Goal: Task Accomplishment & Management: Manage account settings

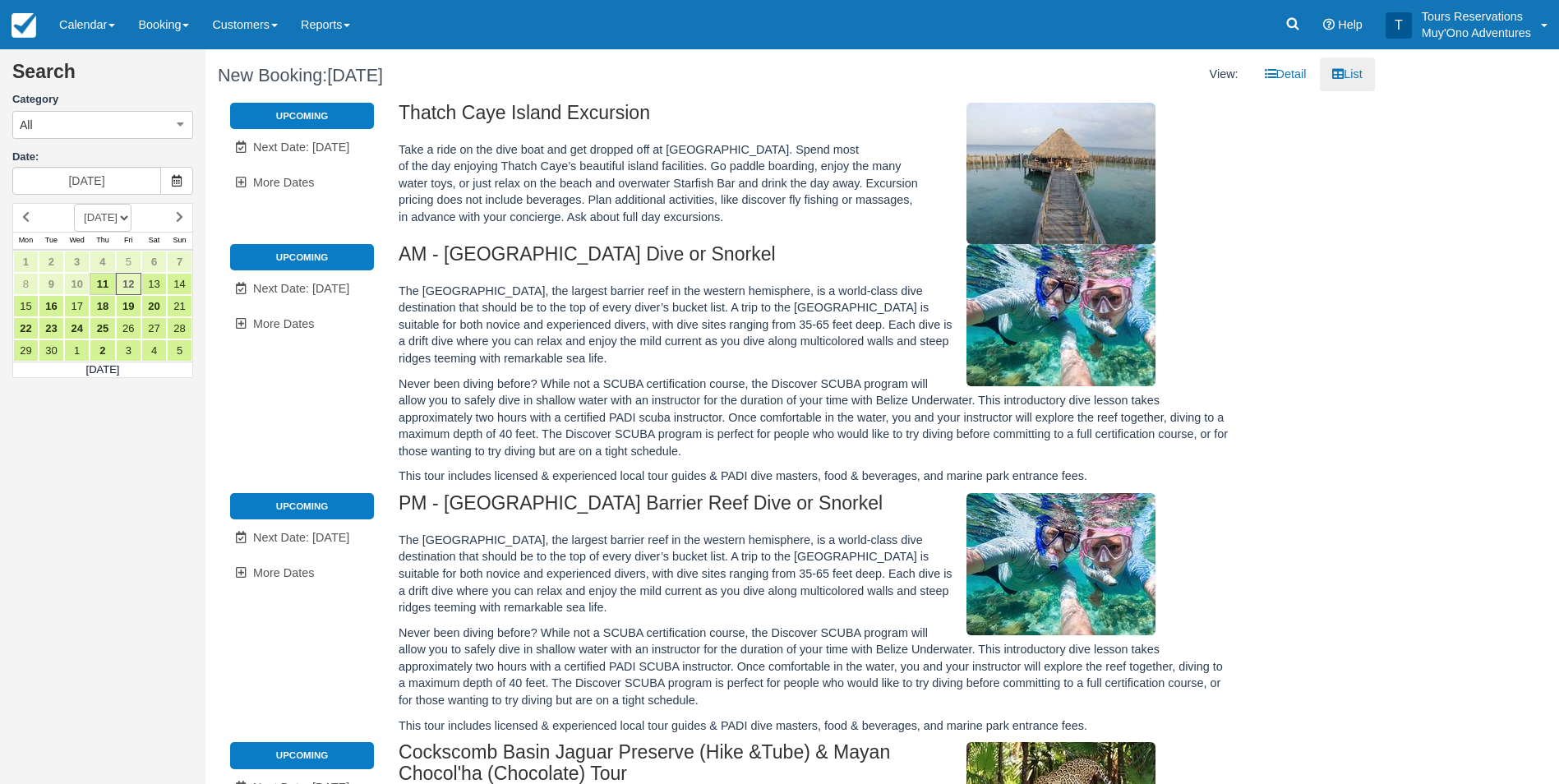
click at [337, 117] on li "Upcoming" at bounding box center [302, 116] width 144 height 26
click at [326, 149] on span "Next Date: [DATE]" at bounding box center [301, 148] width 96 height 14
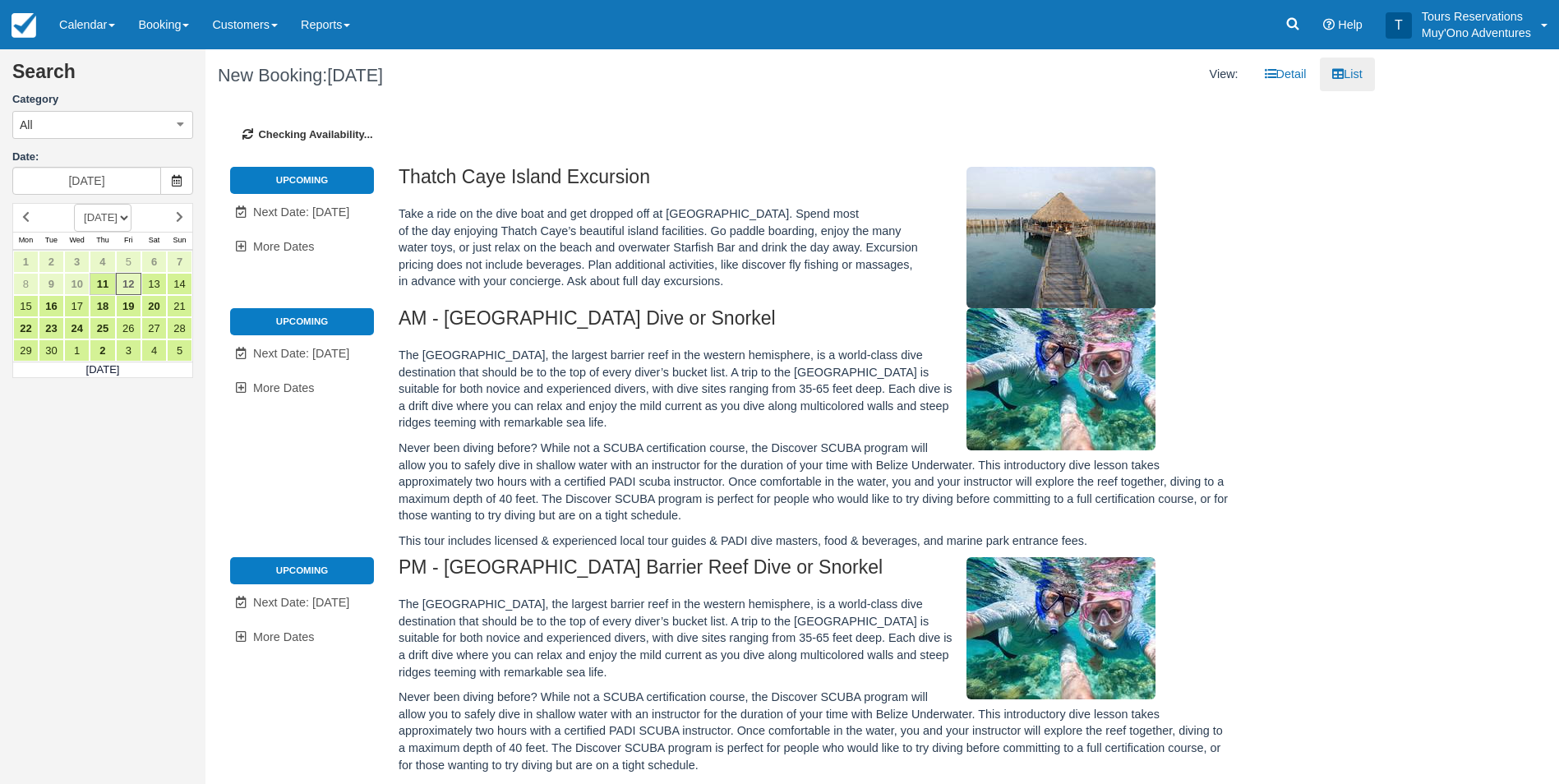
type input "[DATE]"
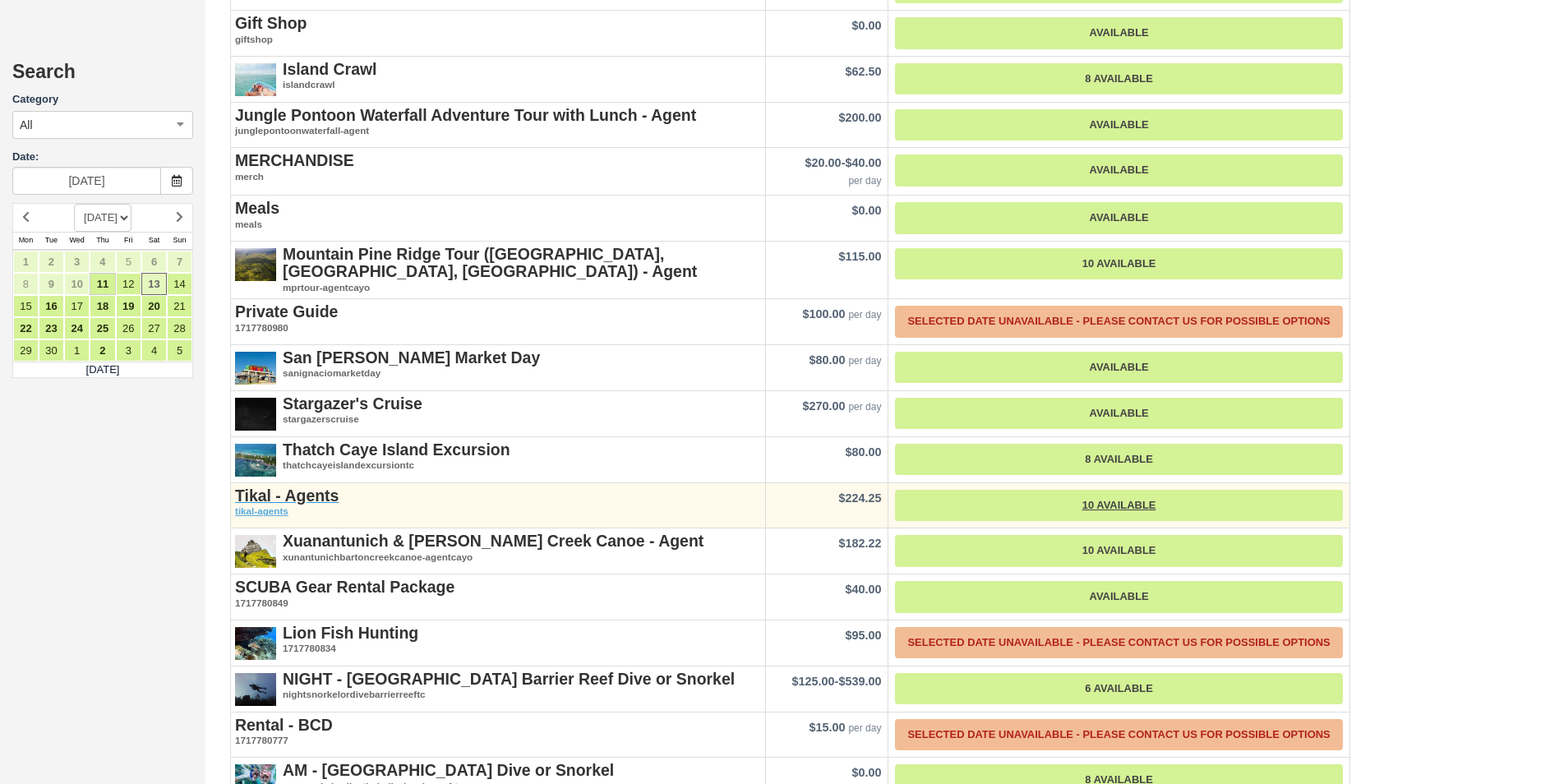
scroll to position [2548, 0]
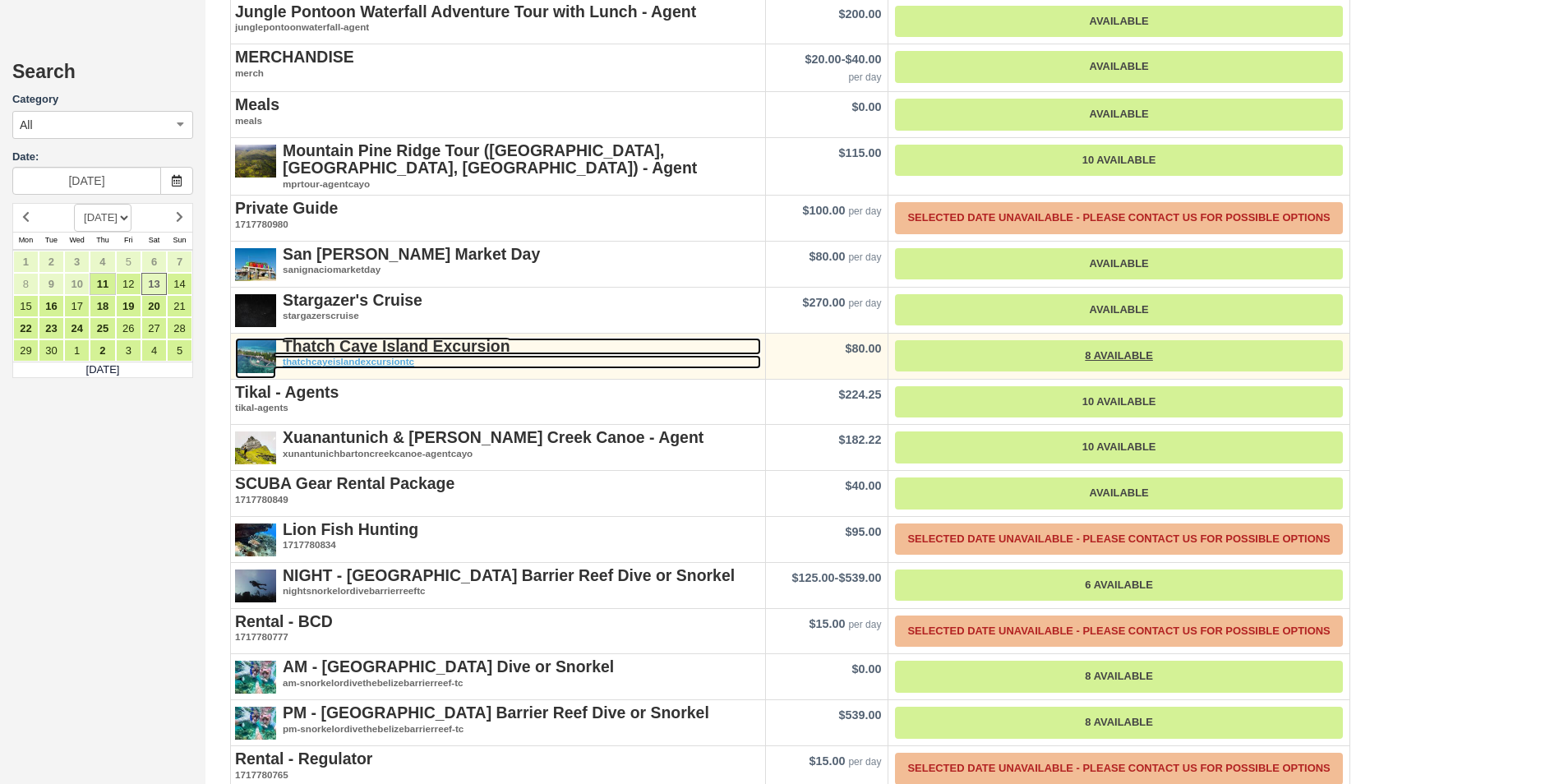
click at [432, 337] on strong "Thatch Caye Island Excursion" at bounding box center [397, 345] width 228 height 18
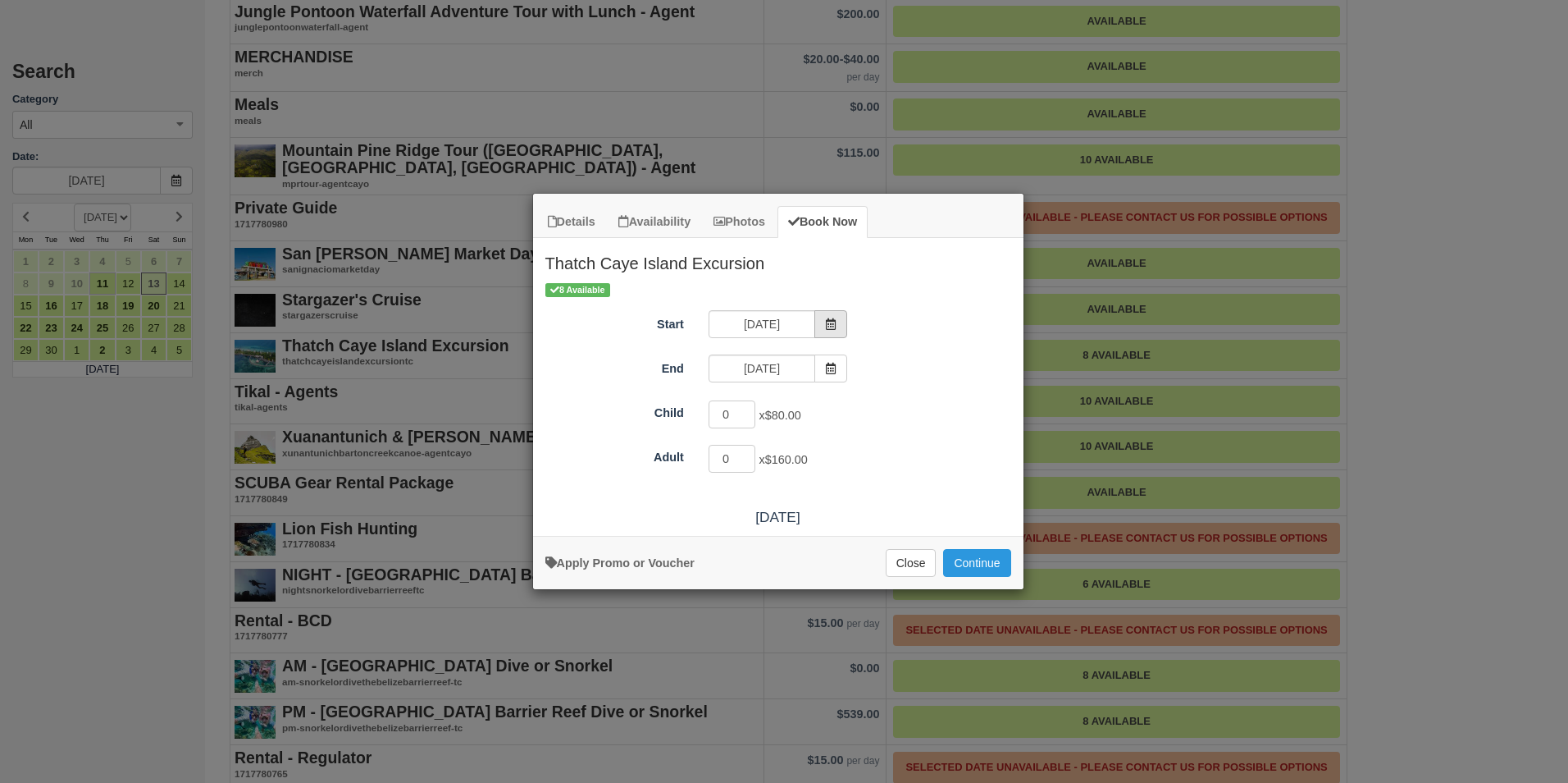
click at [829, 317] on span "Item Modal" at bounding box center [831, 324] width 33 height 28
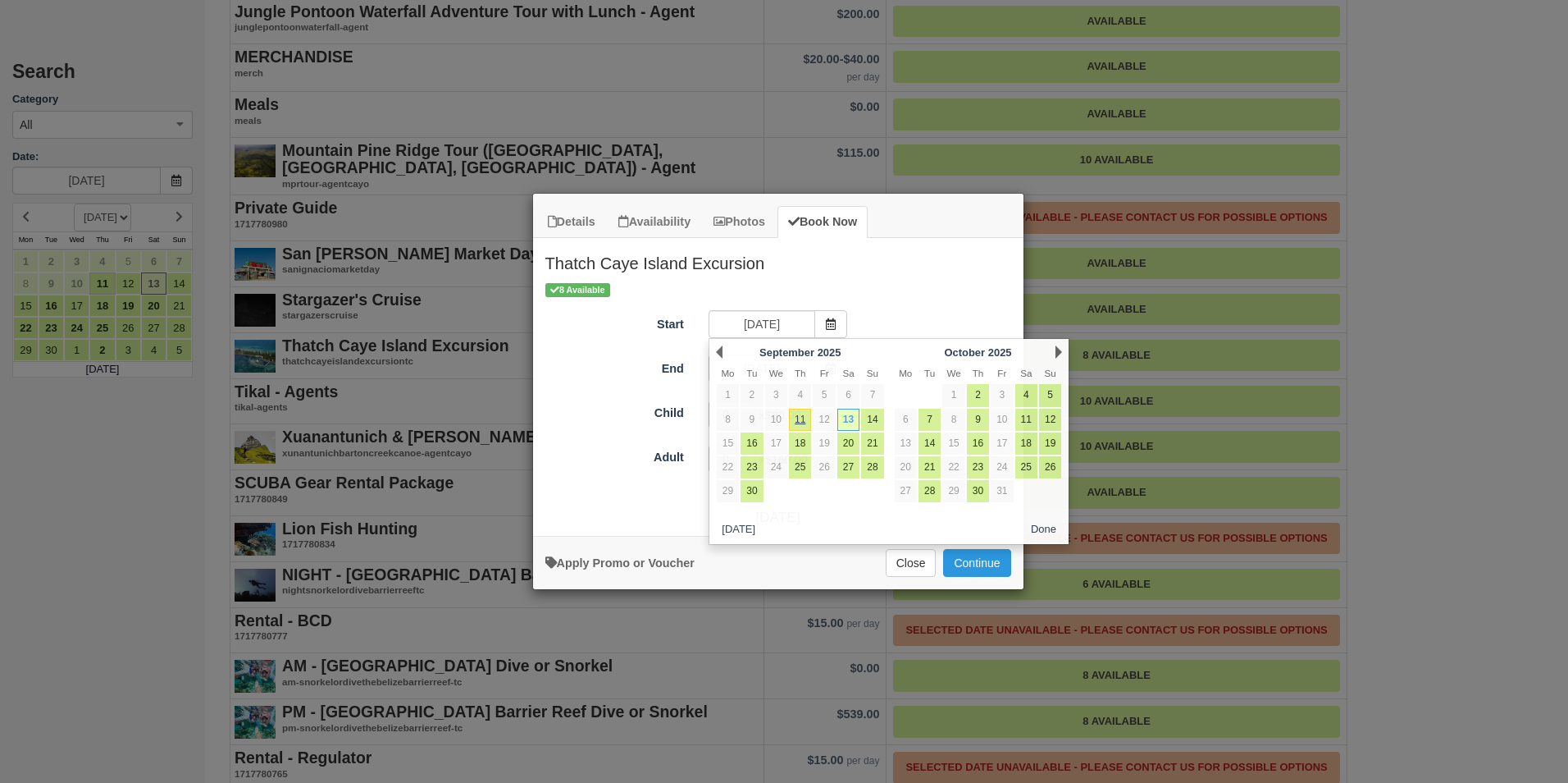
click at [1007, 233] on ul "Details Availability Photos Book Now" at bounding box center [779, 216] width 491 height 44
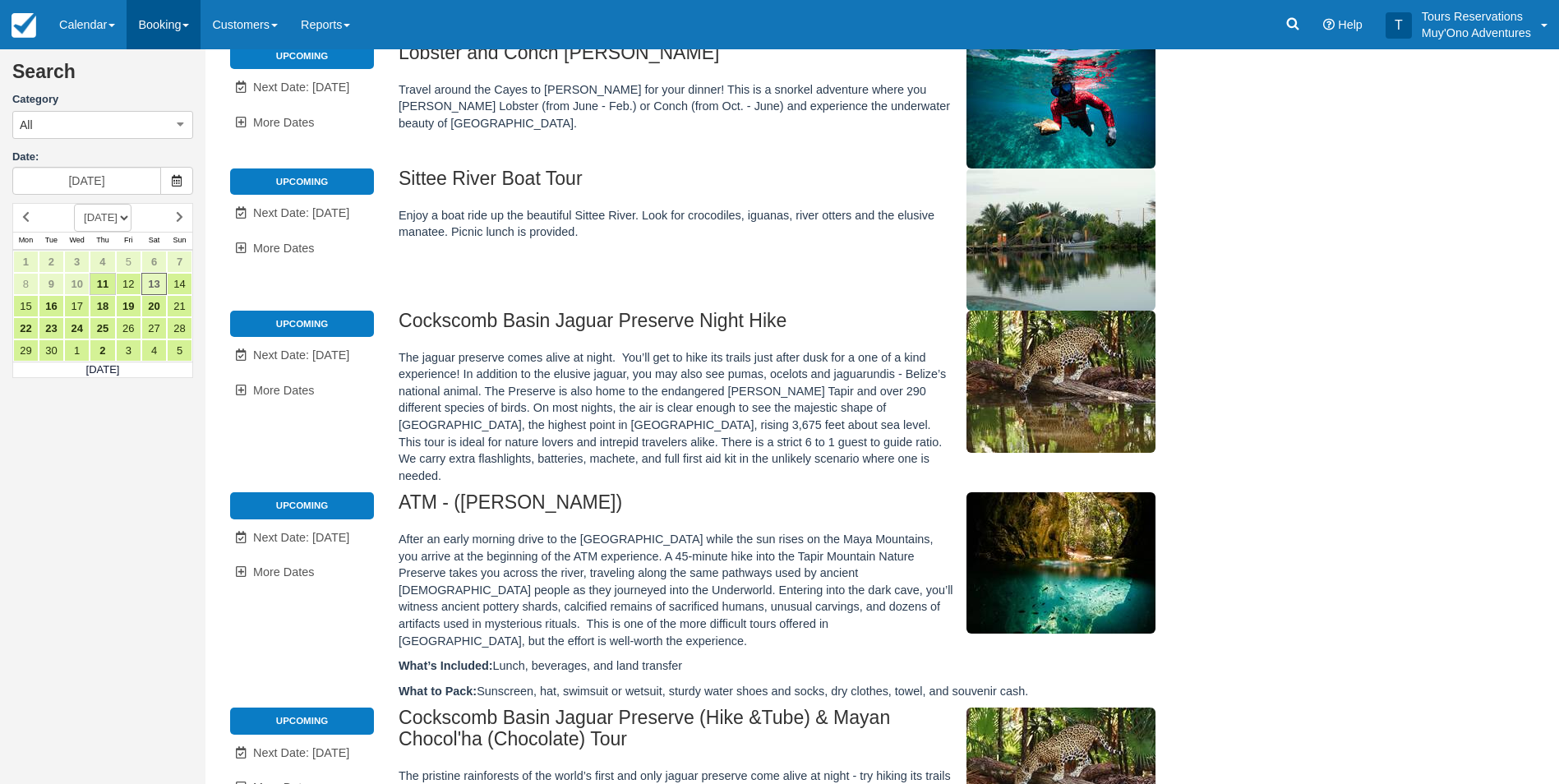
scroll to position [0, 0]
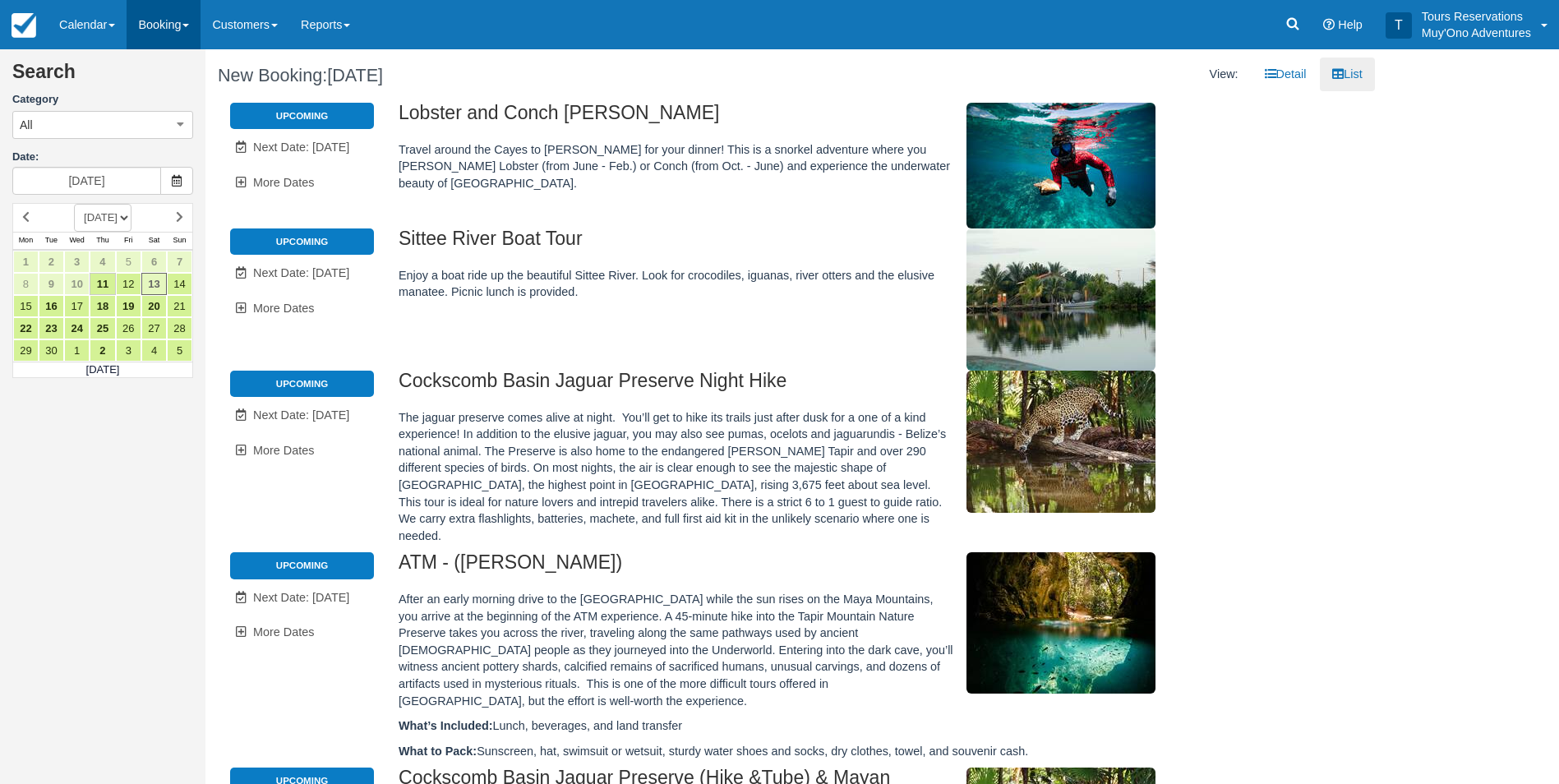
click at [163, 31] on link "Booking" at bounding box center [163, 24] width 74 height 49
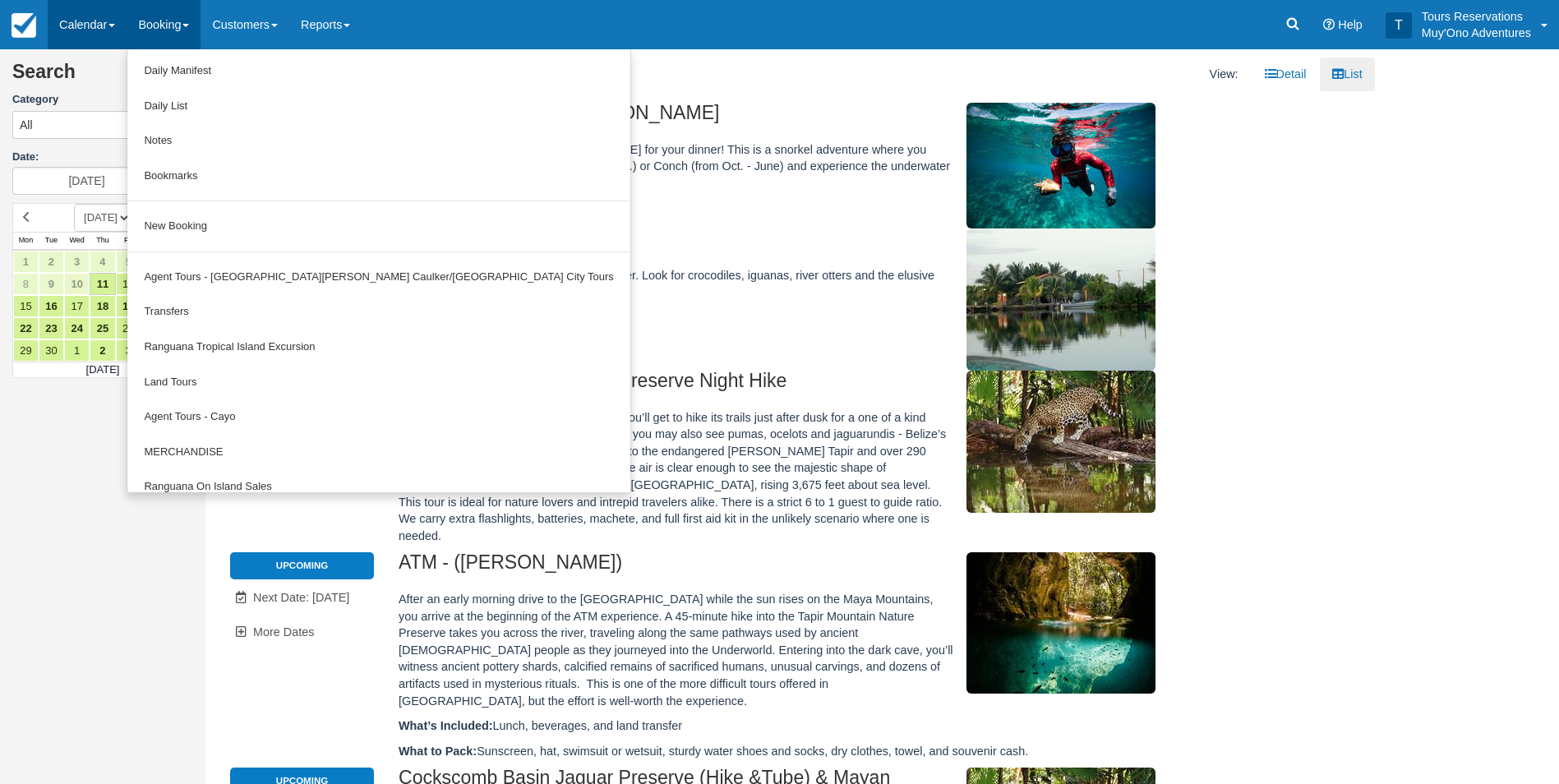
click at [86, 27] on link "Calendar" at bounding box center [87, 24] width 79 height 49
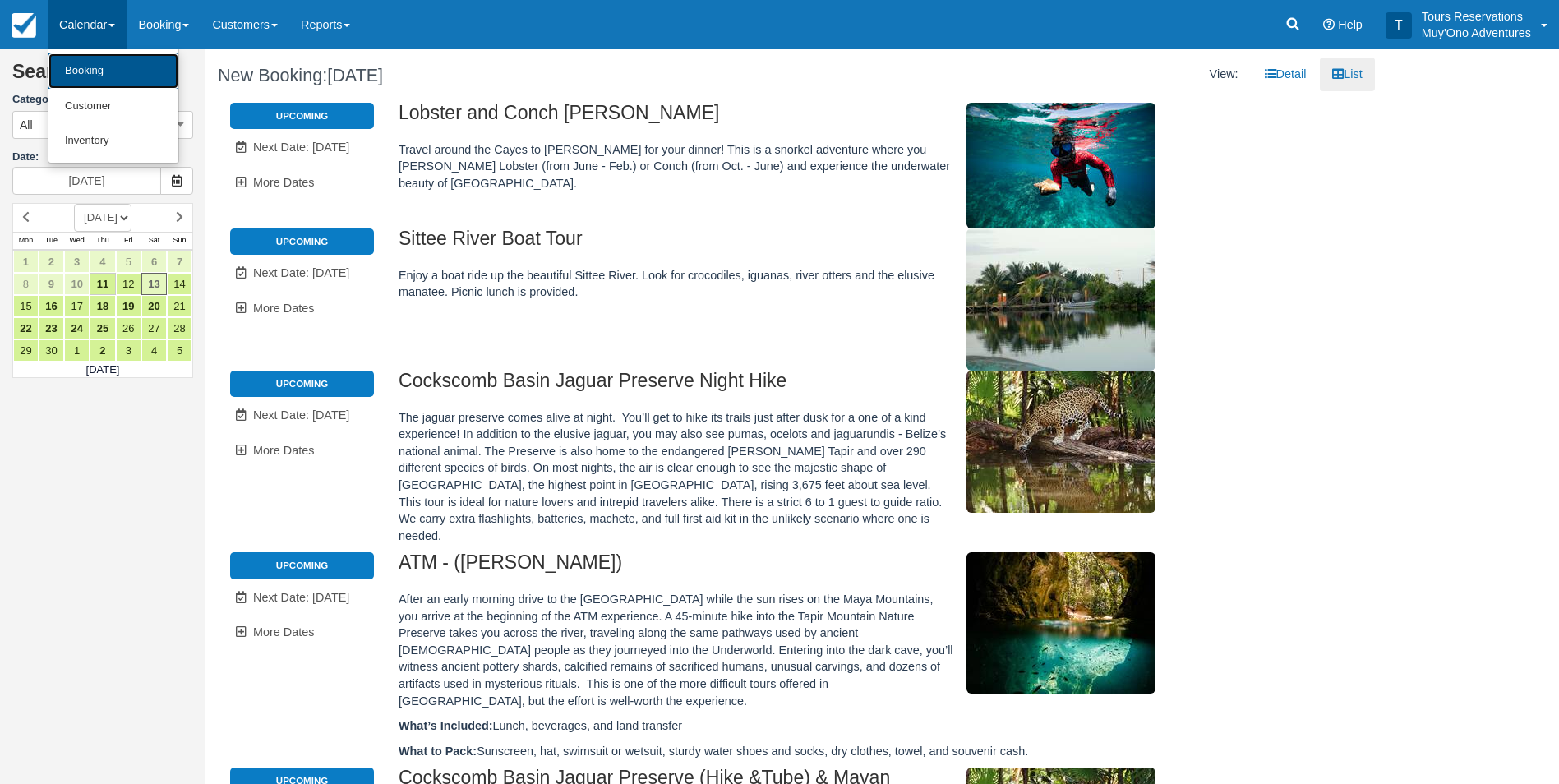
click at [81, 73] on link "Booking" at bounding box center [113, 70] width 130 height 36
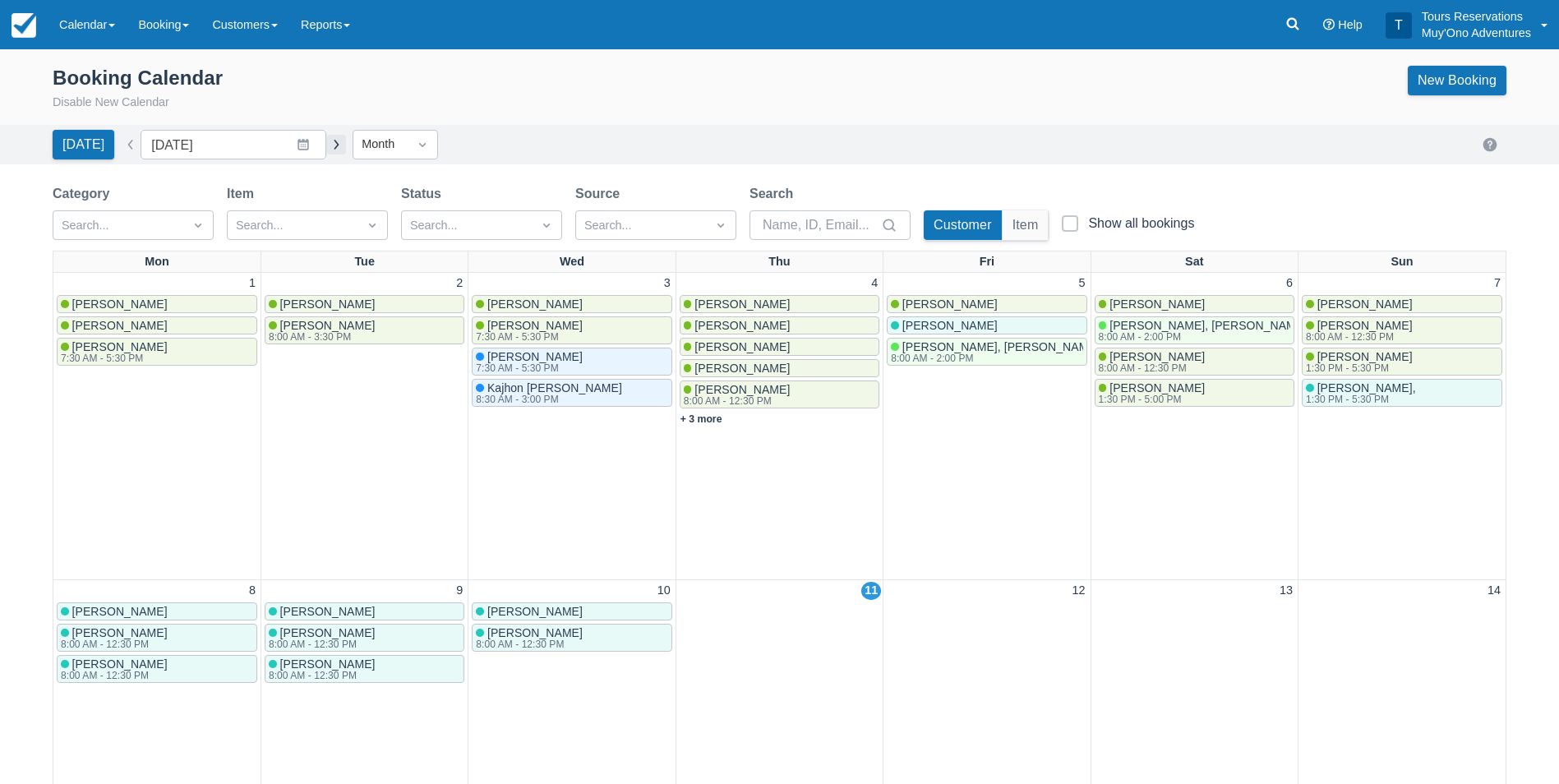
click at [331, 144] on button "button" at bounding box center [336, 145] width 19 height 19
type input "[DATE]"
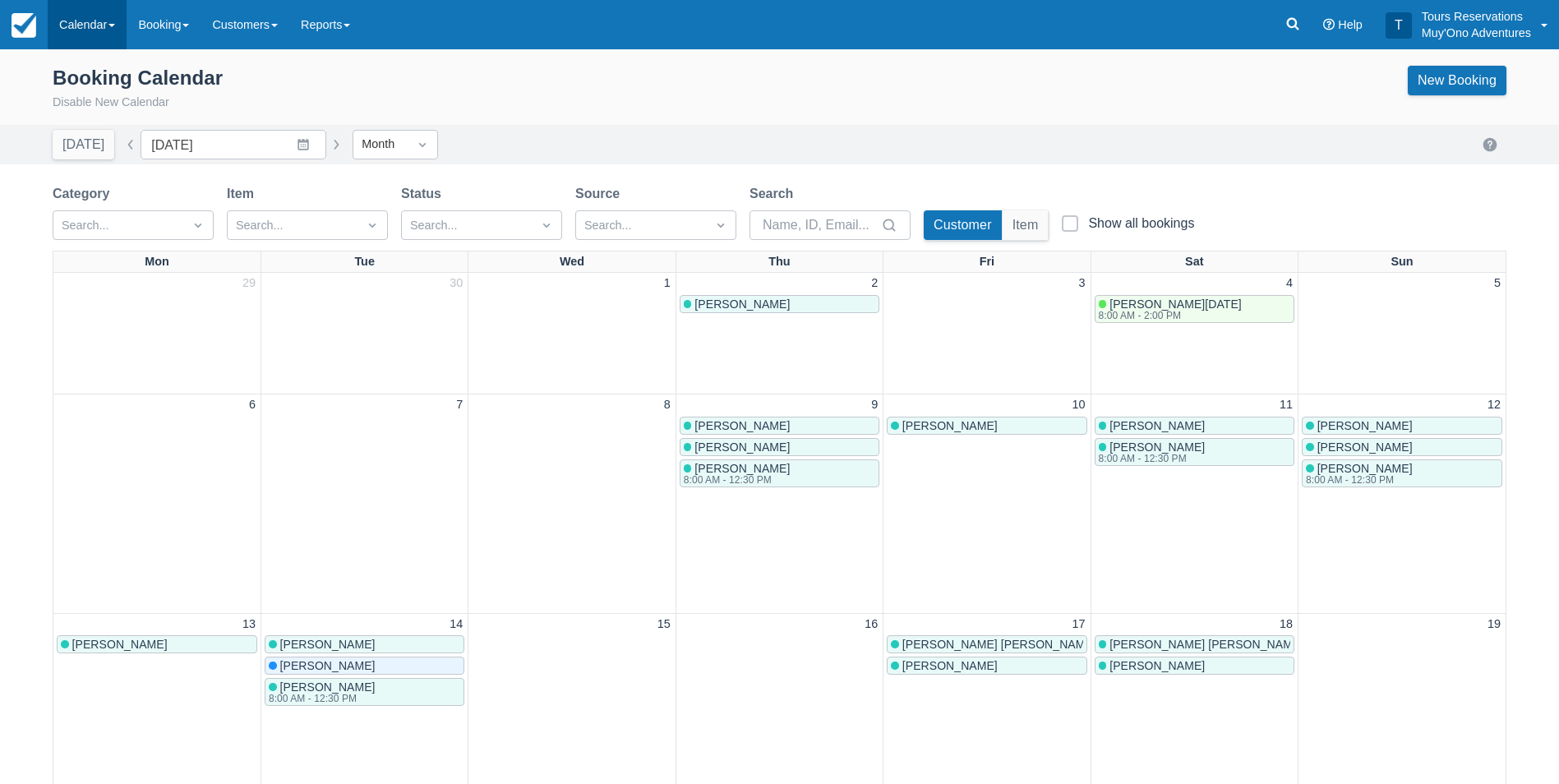
click at [73, 17] on link "Calendar" at bounding box center [87, 24] width 79 height 49
click at [82, 127] on link "Inventory" at bounding box center [113, 140] width 130 height 35
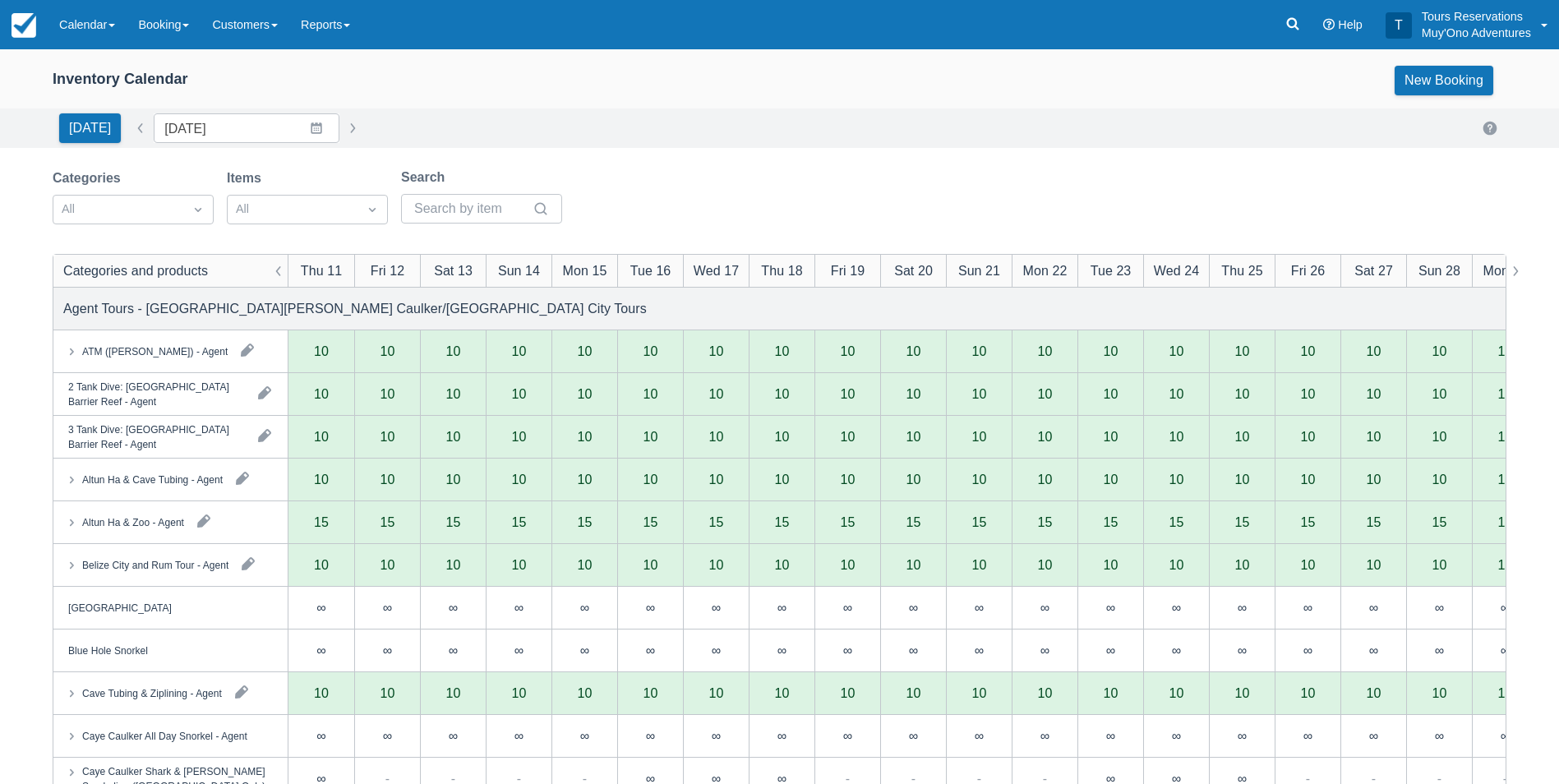
click at [341, 140] on div "Today Date 09/11/25 Navigate forward to interact with the calendar and select a…" at bounding box center [209, 128] width 314 height 30
click at [342, 130] on button "button" at bounding box center [352, 128] width 19 height 19
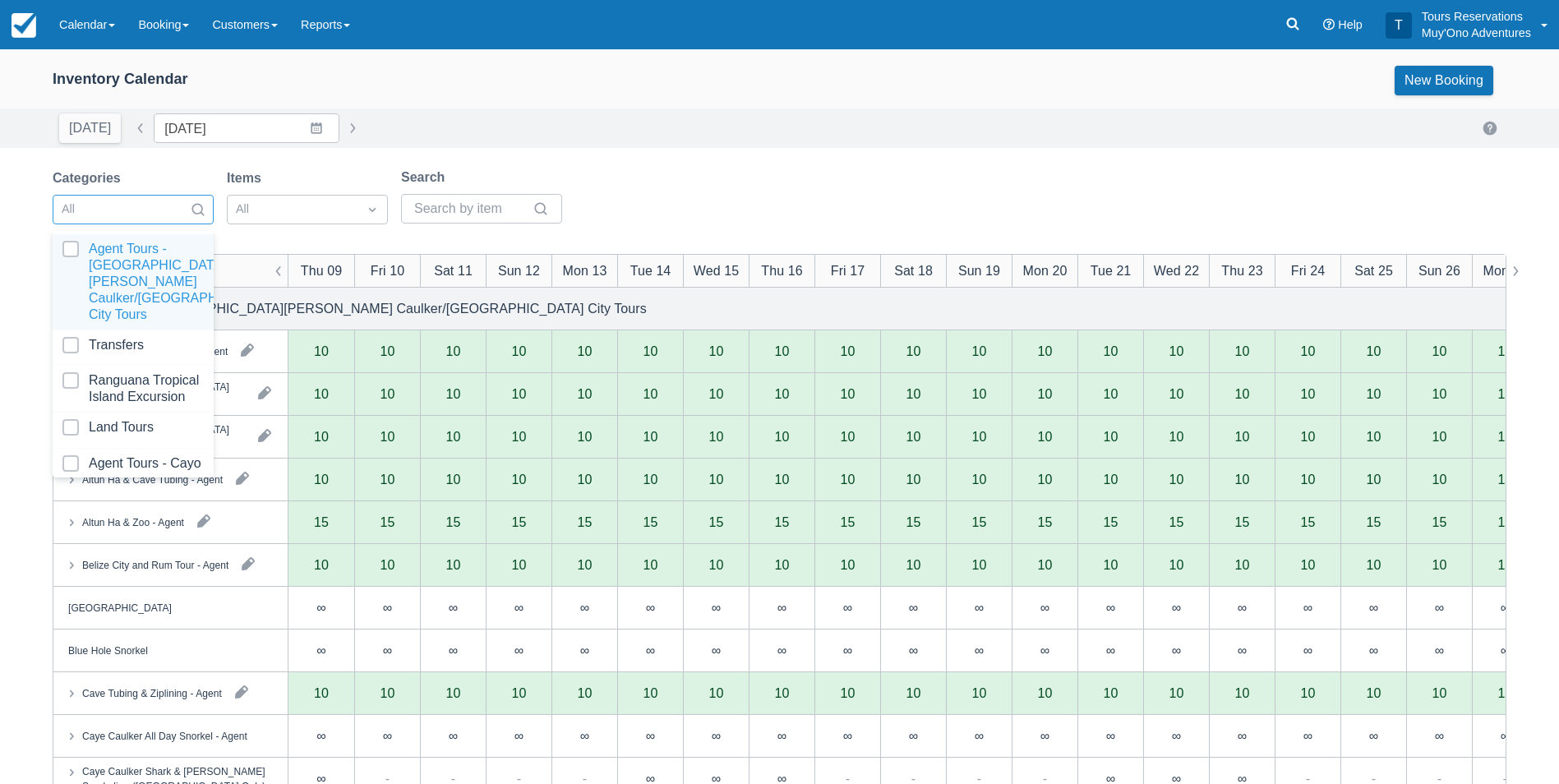
click at [180, 209] on div "All" at bounding box center [118, 209] width 130 height 26
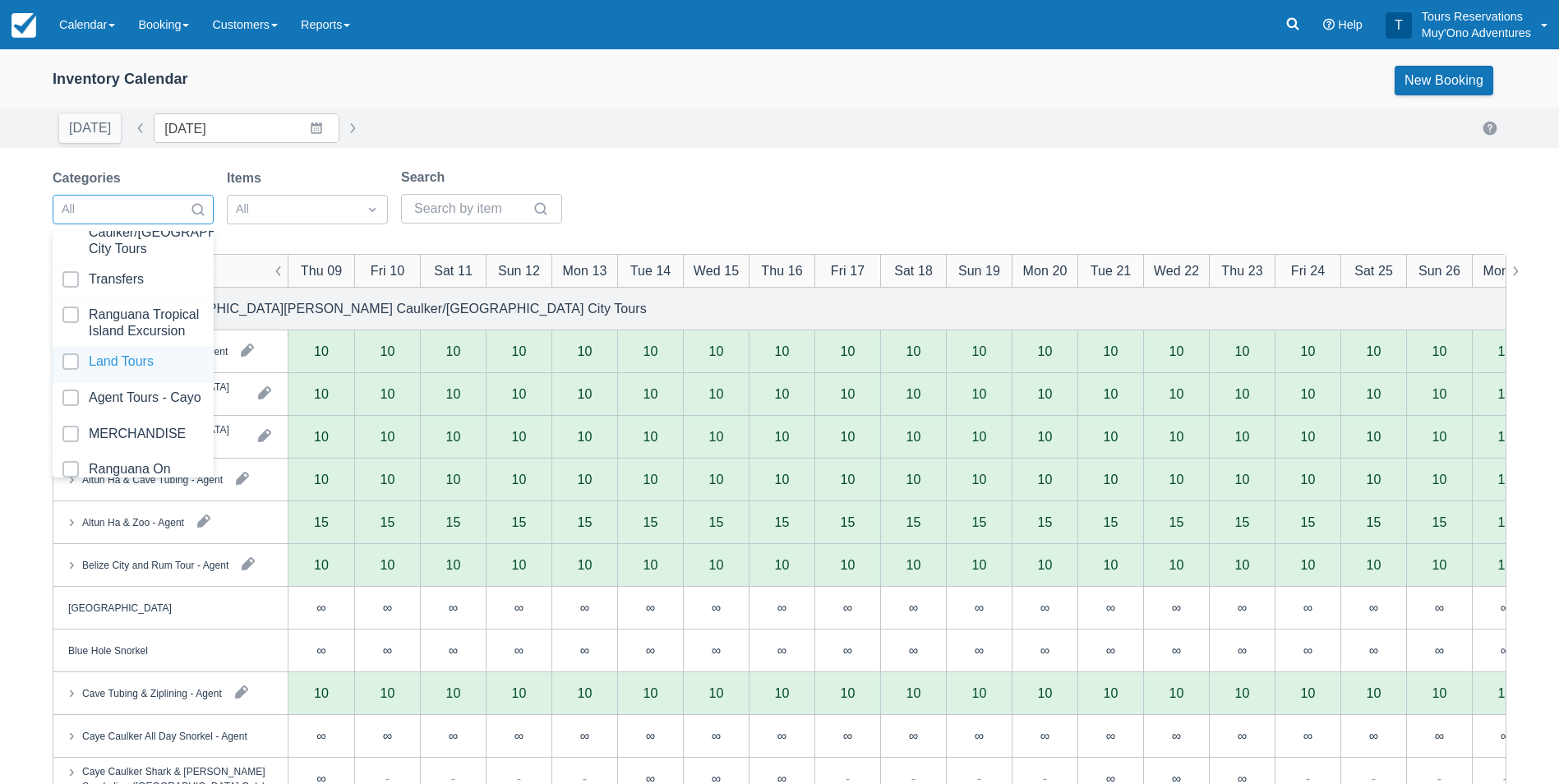
scroll to position [168, 0]
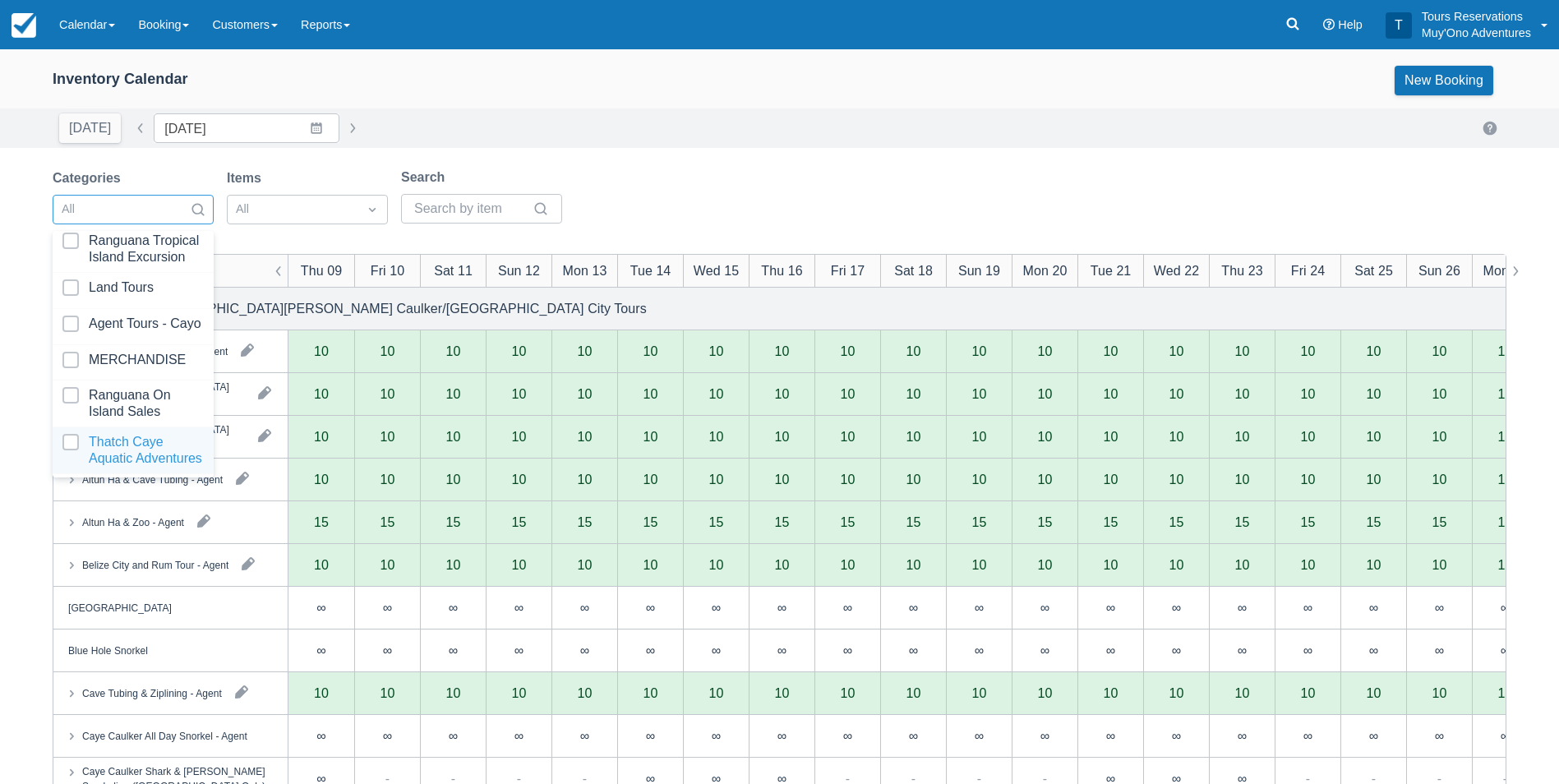
click at [124, 434] on div at bounding box center [133, 450] width 142 height 33
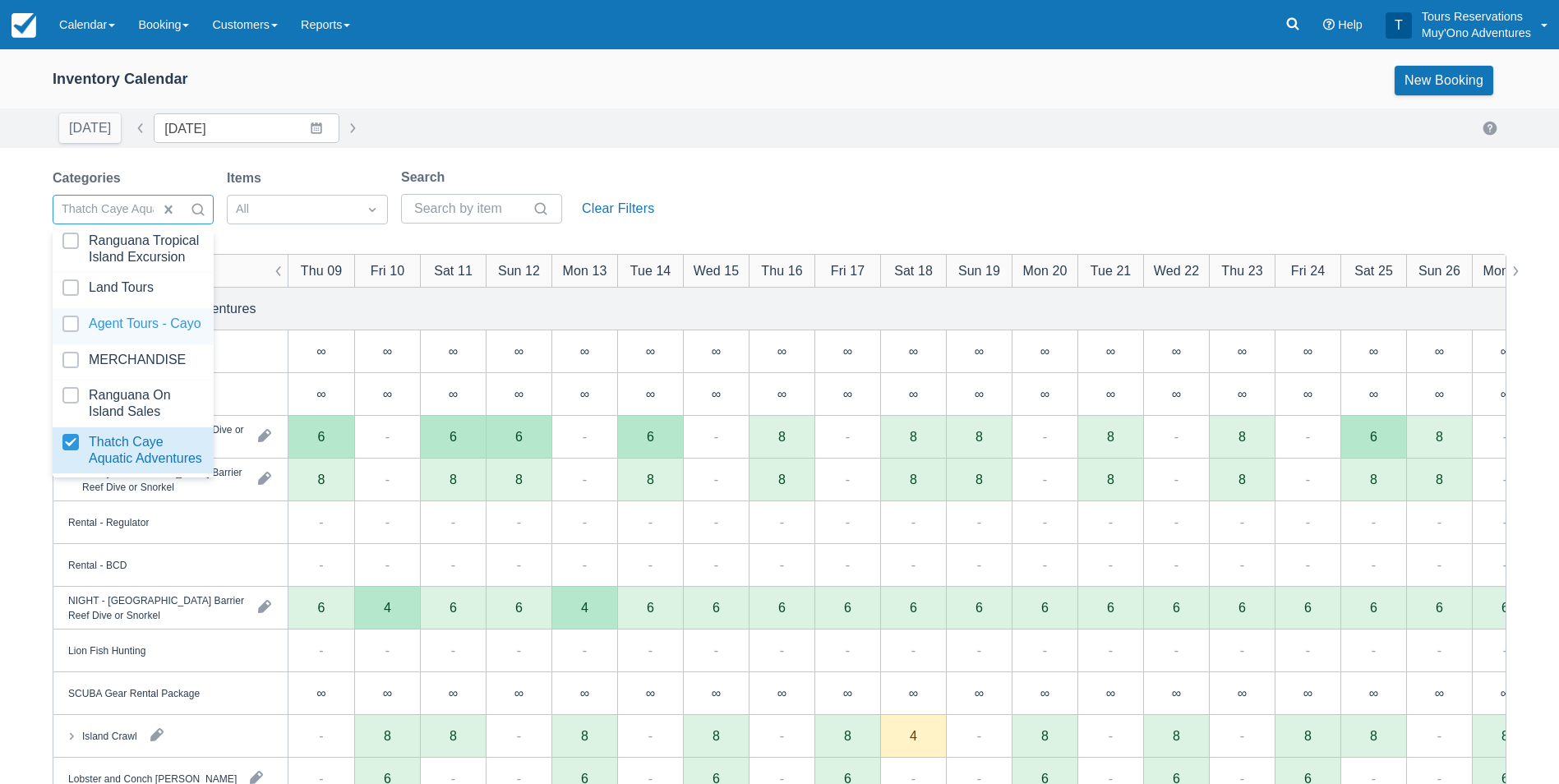
click at [776, 202] on div "Categories option Thatch Caye Aquatic Adventures, selected. option Agent Tours …" at bounding box center [780, 201] width 1454 height 67
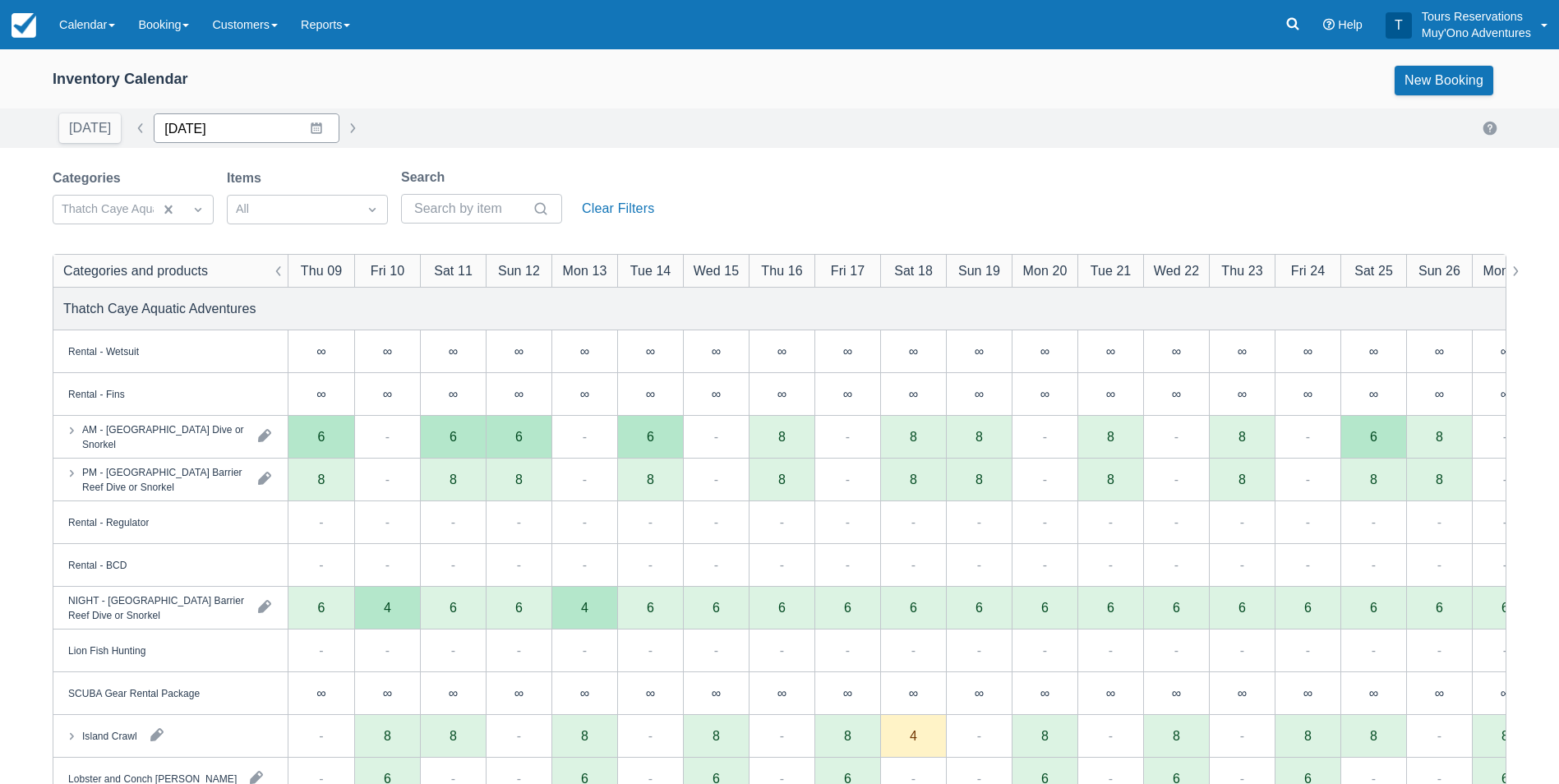
click at [240, 133] on input "10/09/25" at bounding box center [246, 128] width 186 height 30
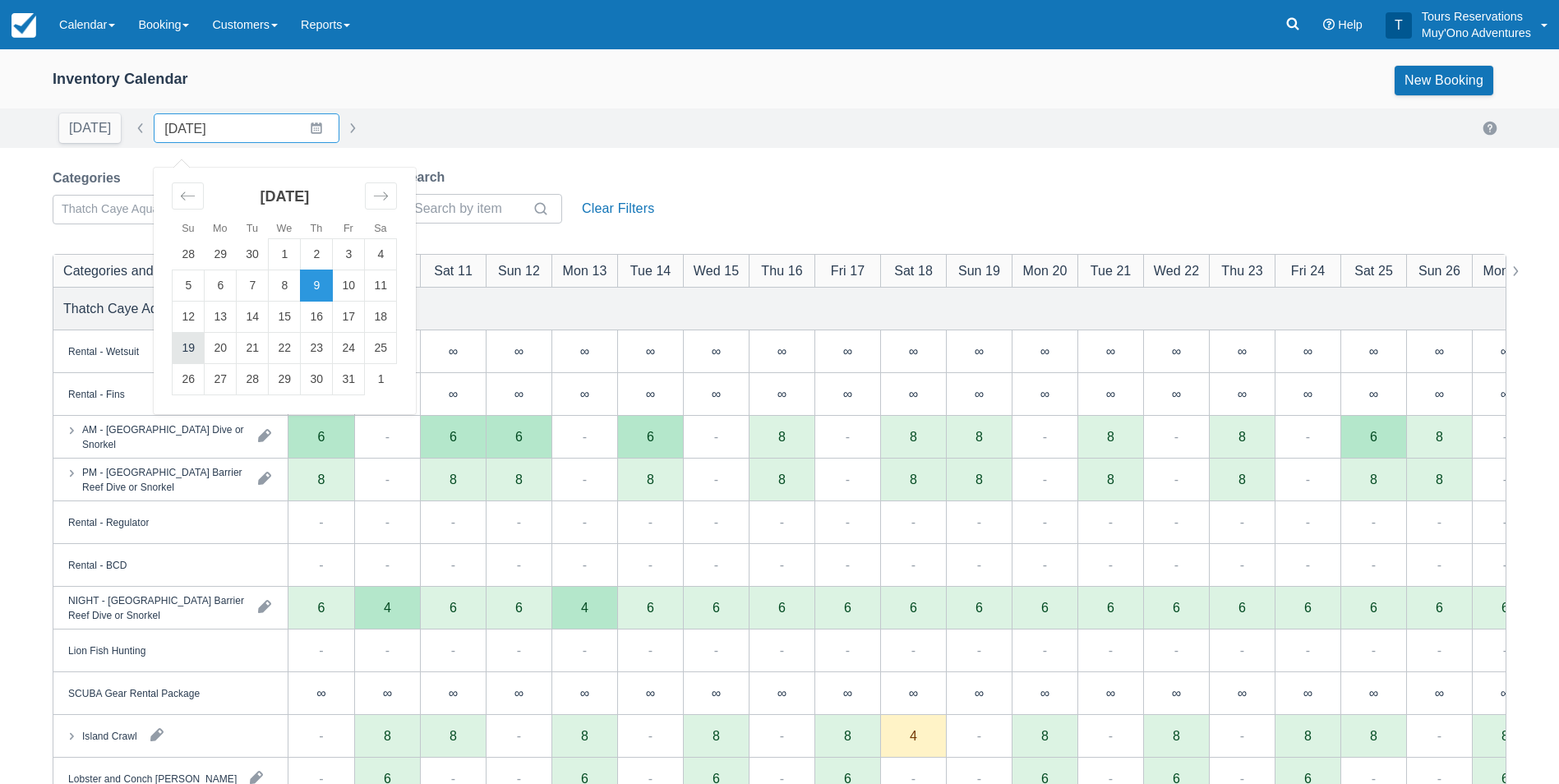
click at [181, 347] on td "19" at bounding box center [188, 348] width 32 height 31
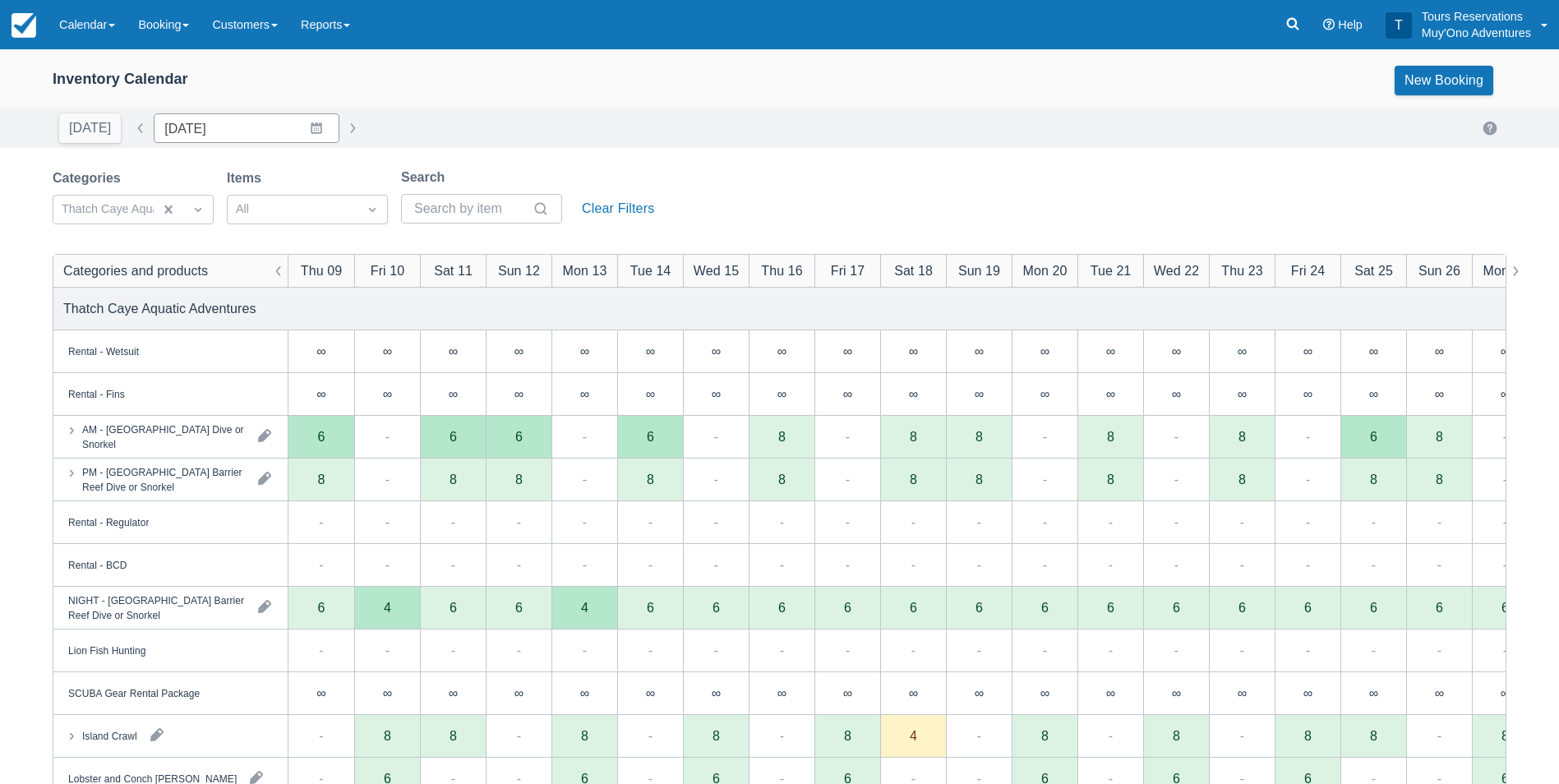
type input "10/19/25"
